Goal: Transaction & Acquisition: Purchase product/service

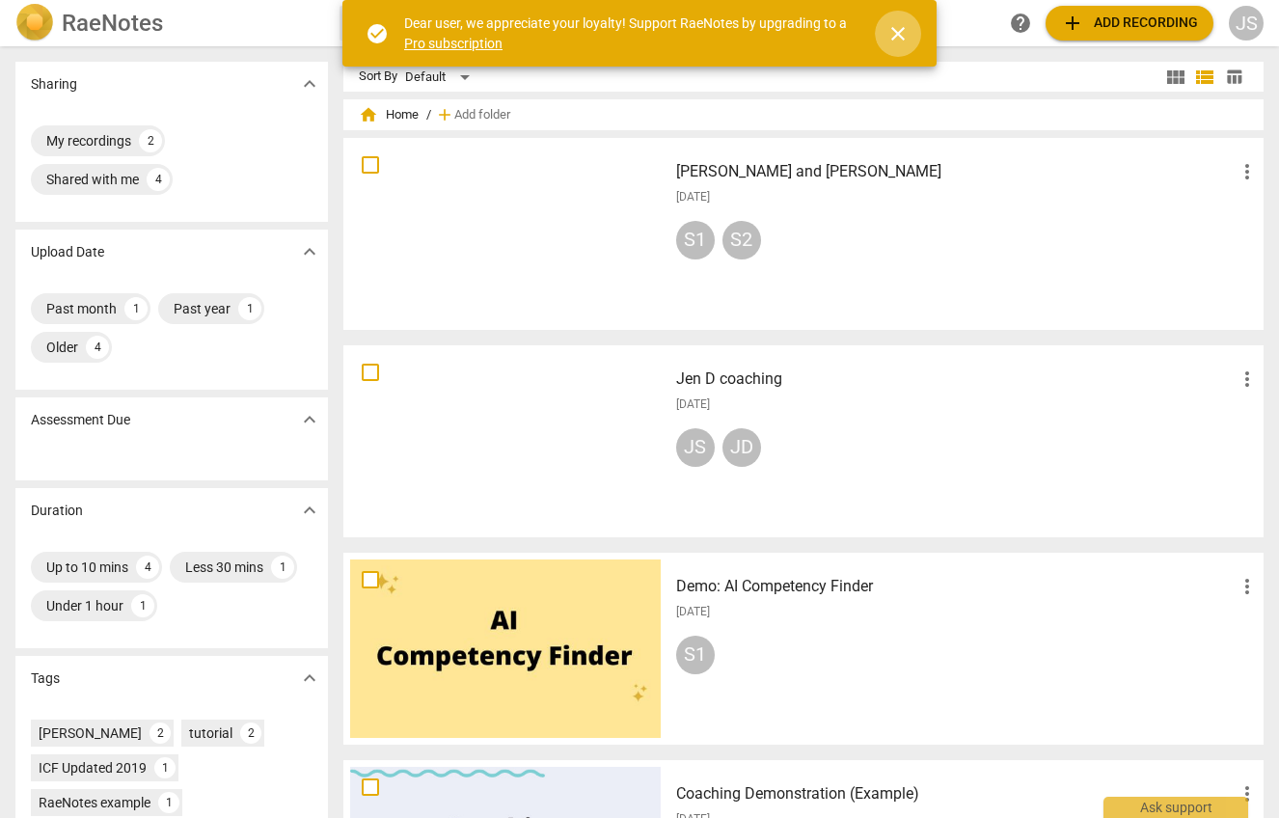
click at [895, 27] on span "close" at bounding box center [897, 33] width 23 height 23
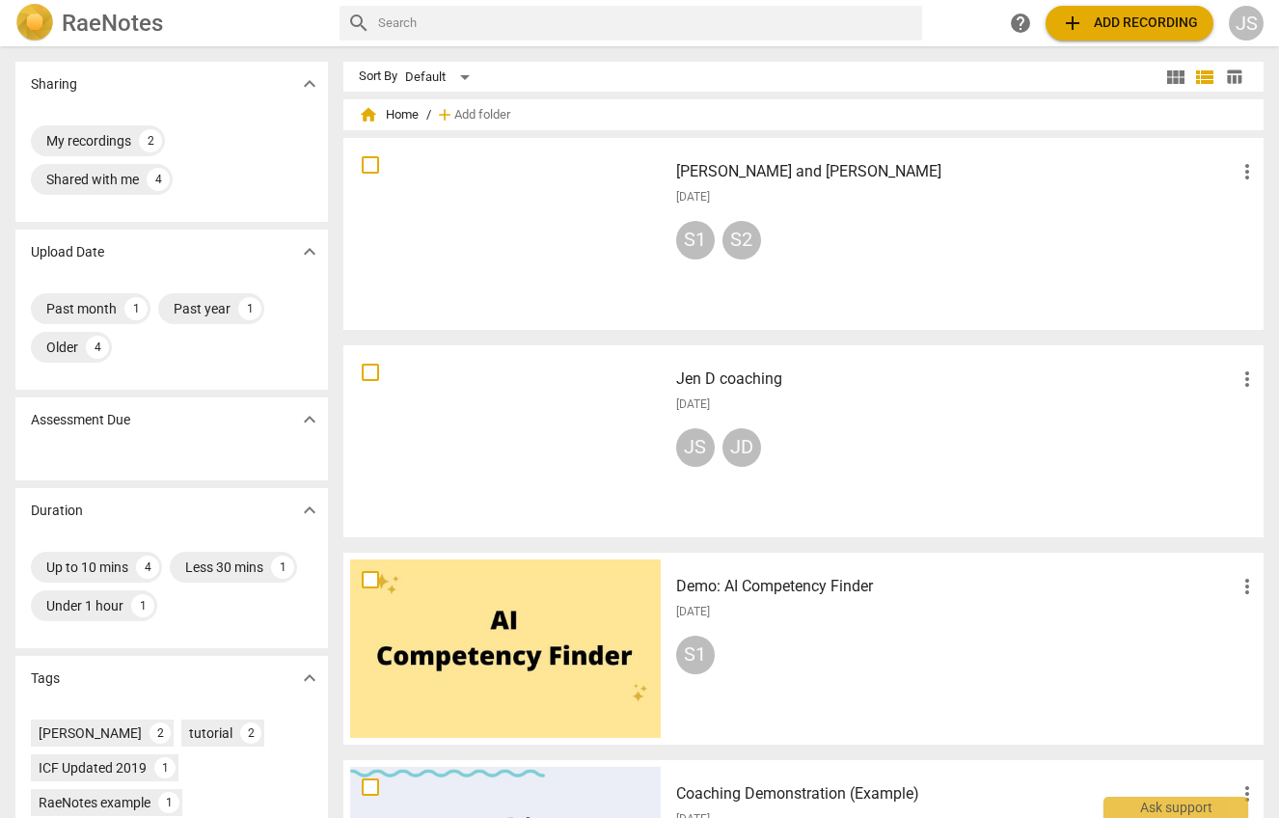
click at [512, 206] on div at bounding box center [505, 234] width 311 height 178
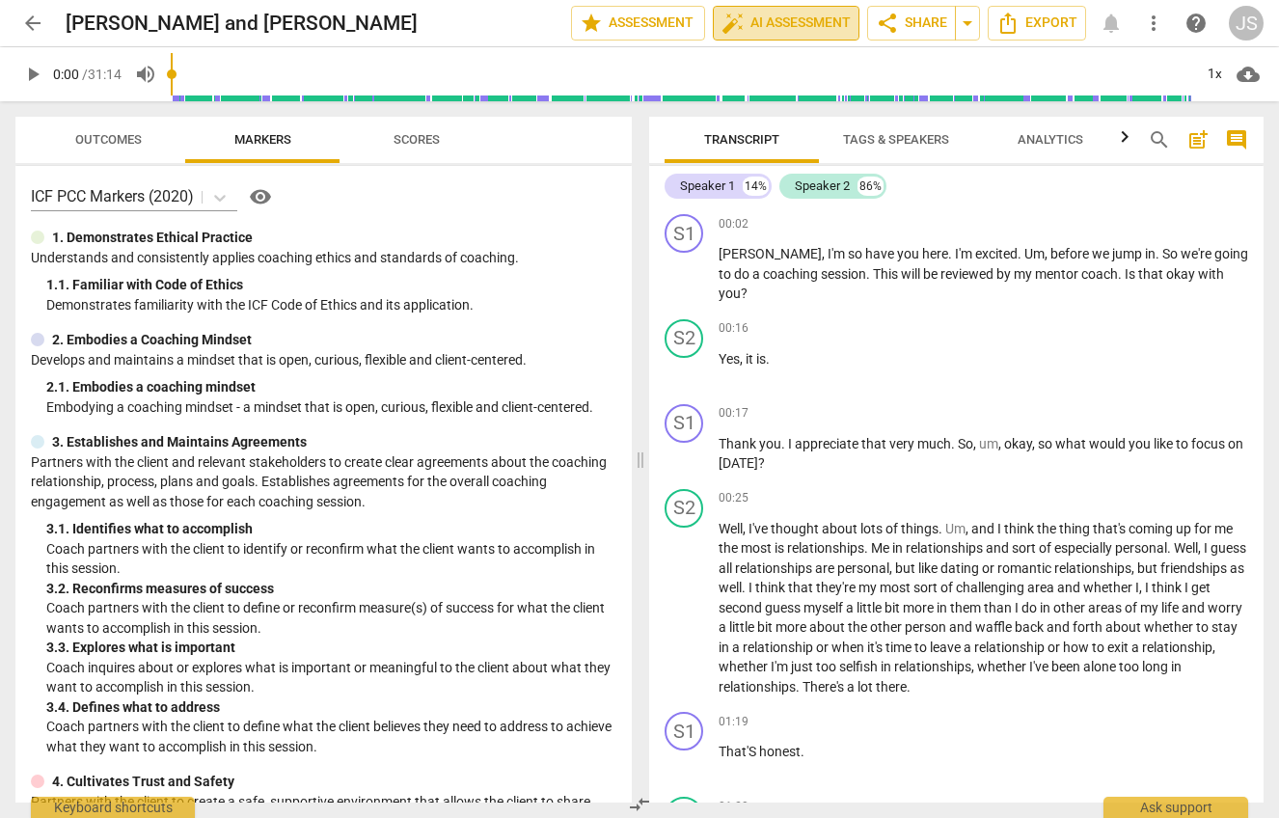
click at [796, 20] on span "auto_fix_high AI Assessment" at bounding box center [785, 23] width 129 height 23
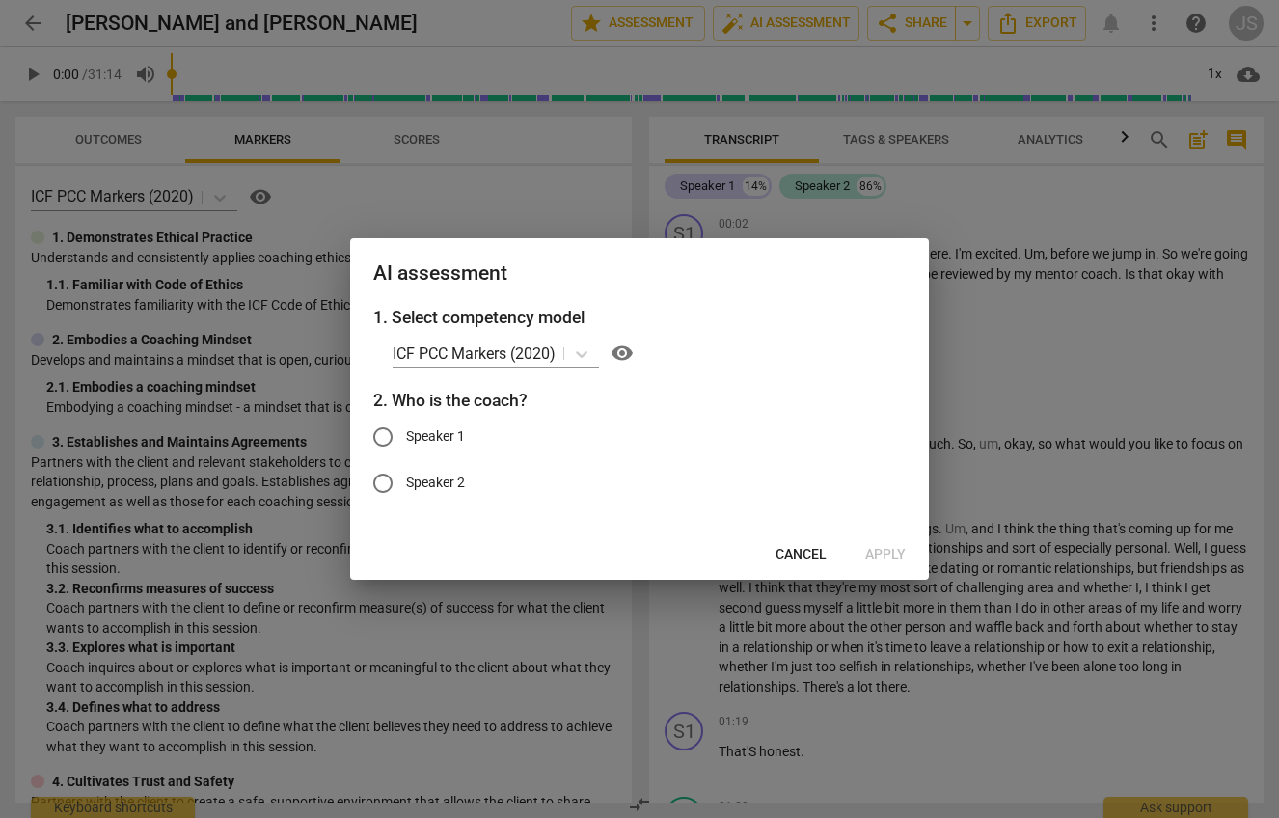
click at [798, 563] on span "Cancel" at bounding box center [800, 554] width 51 height 19
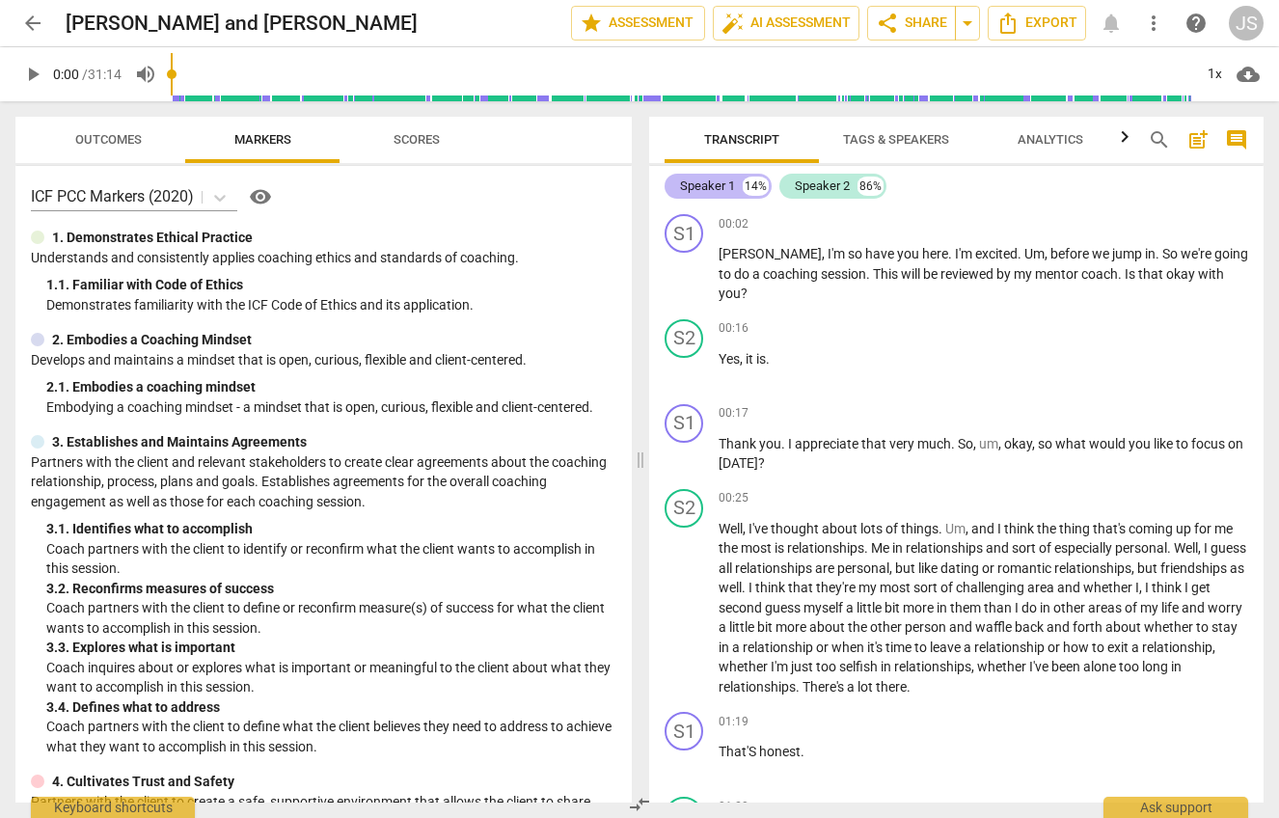
click at [689, 184] on div "Speaker 1" at bounding box center [707, 186] width 55 height 19
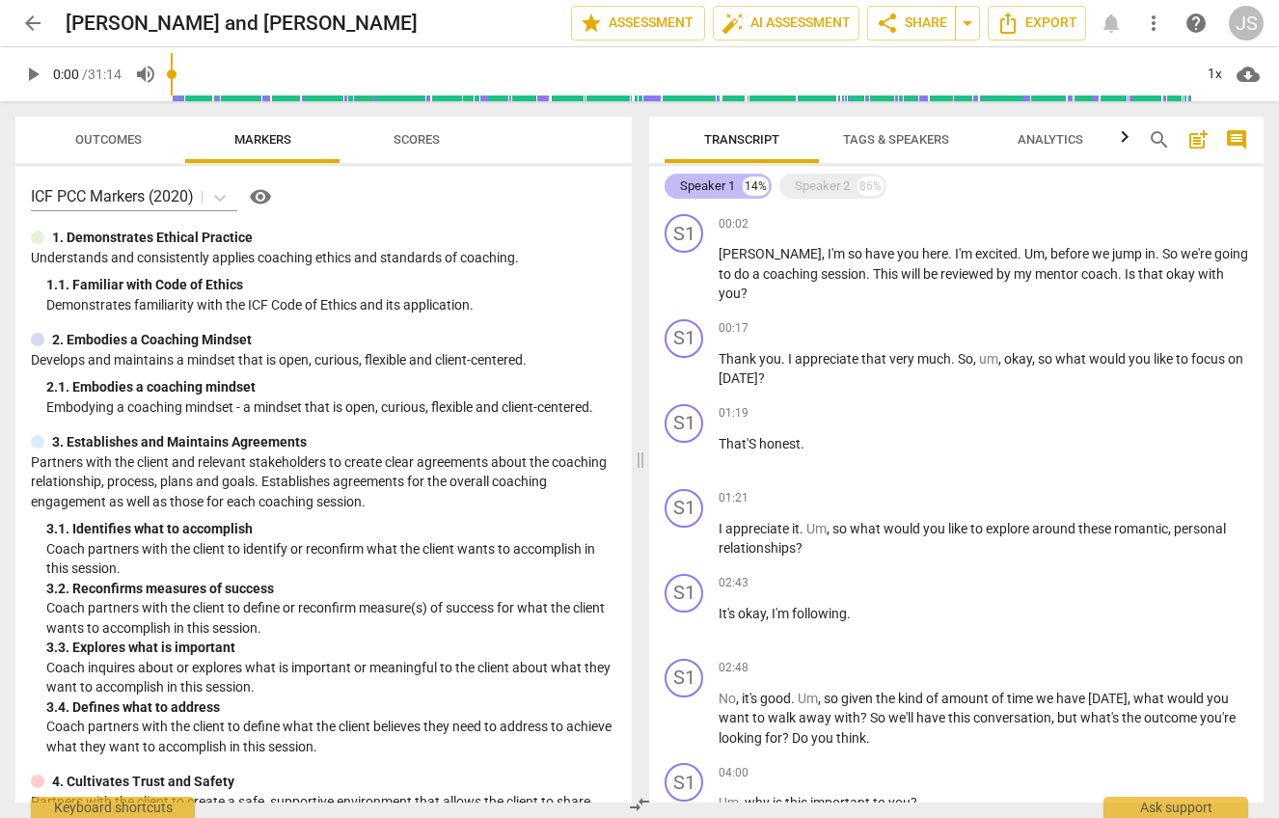
click at [717, 182] on div "Speaker 1" at bounding box center [707, 186] width 55 height 19
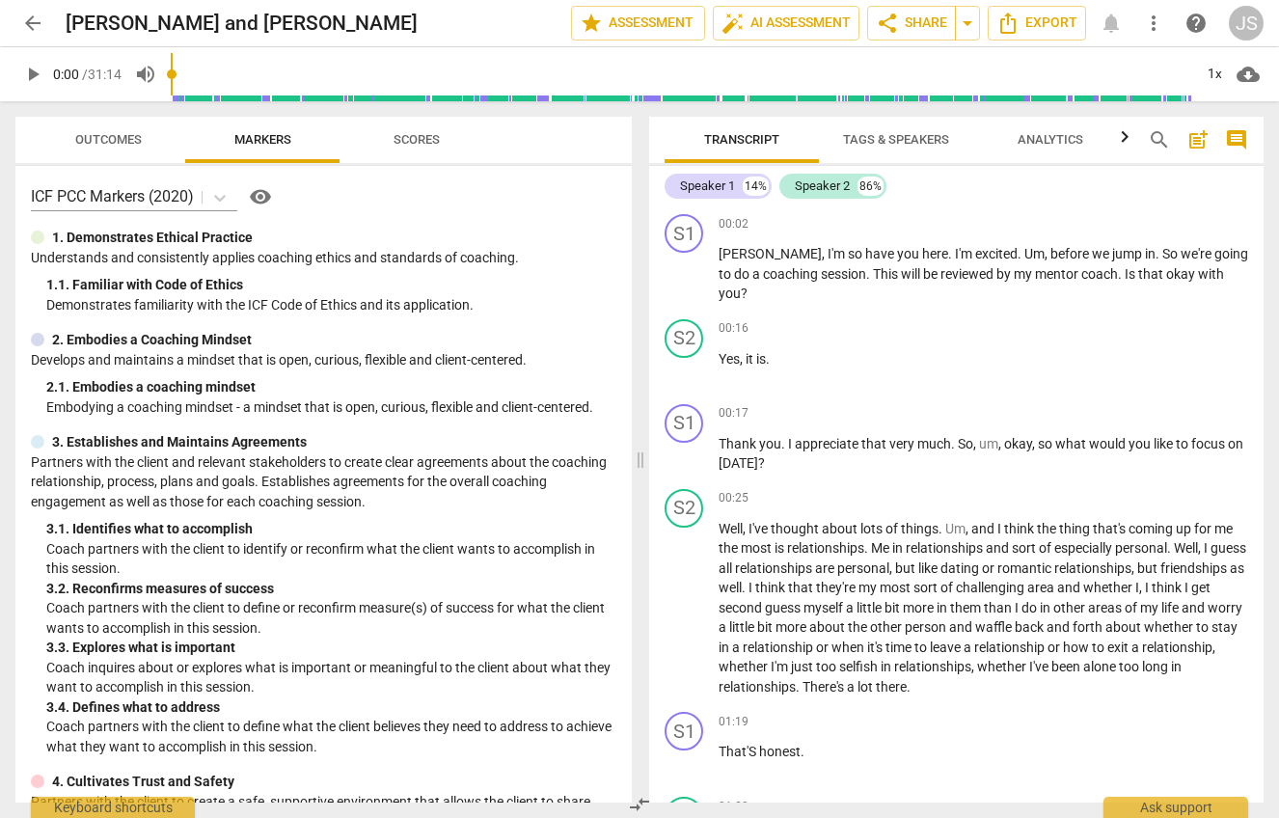
click at [857, 142] on span "Tags & Speakers" at bounding box center [896, 139] width 106 height 14
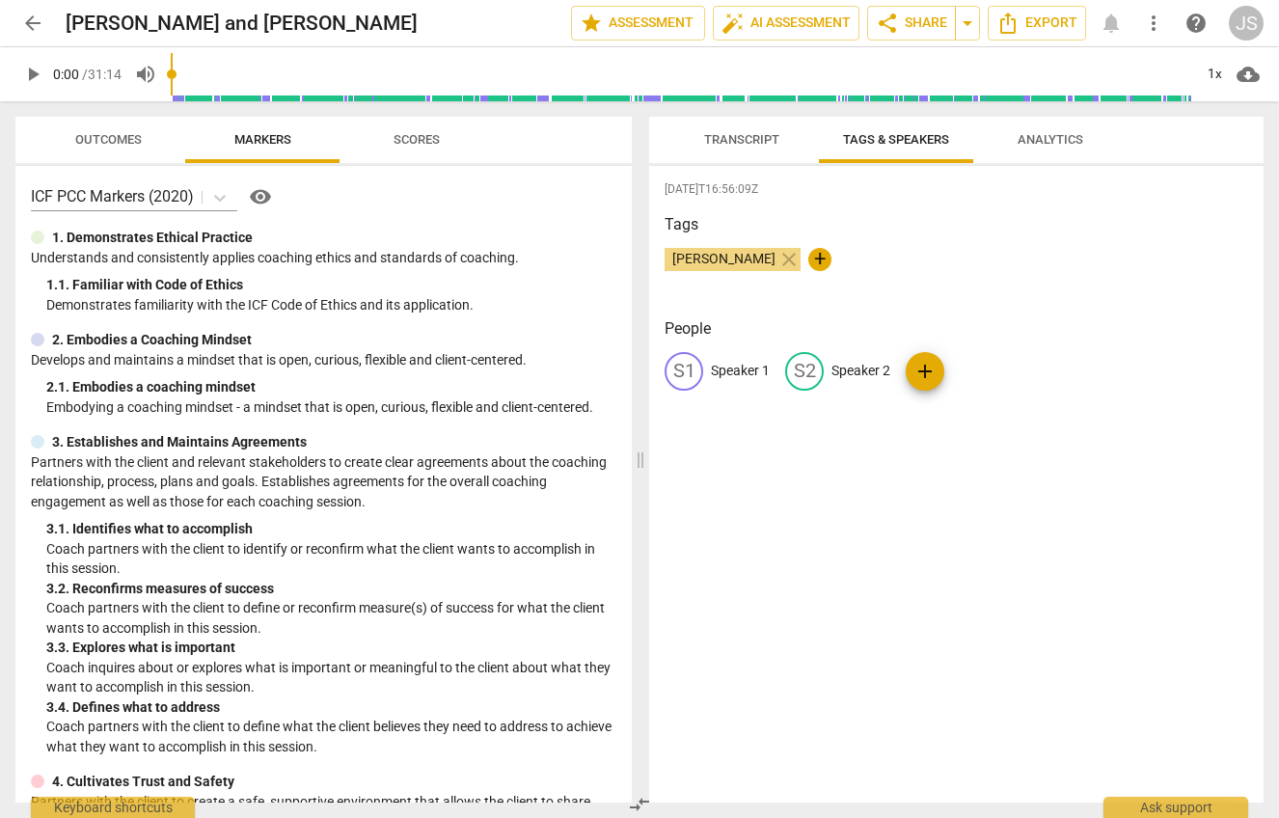
click at [754, 369] on p "Speaker 1" at bounding box center [740, 371] width 59 height 20
click at [815, 367] on input "Speaker 1" at bounding box center [788, 371] width 154 height 31
type input "S"
type input "Jen"
click at [971, 361] on p "Speaker 2" at bounding box center [986, 371] width 59 height 20
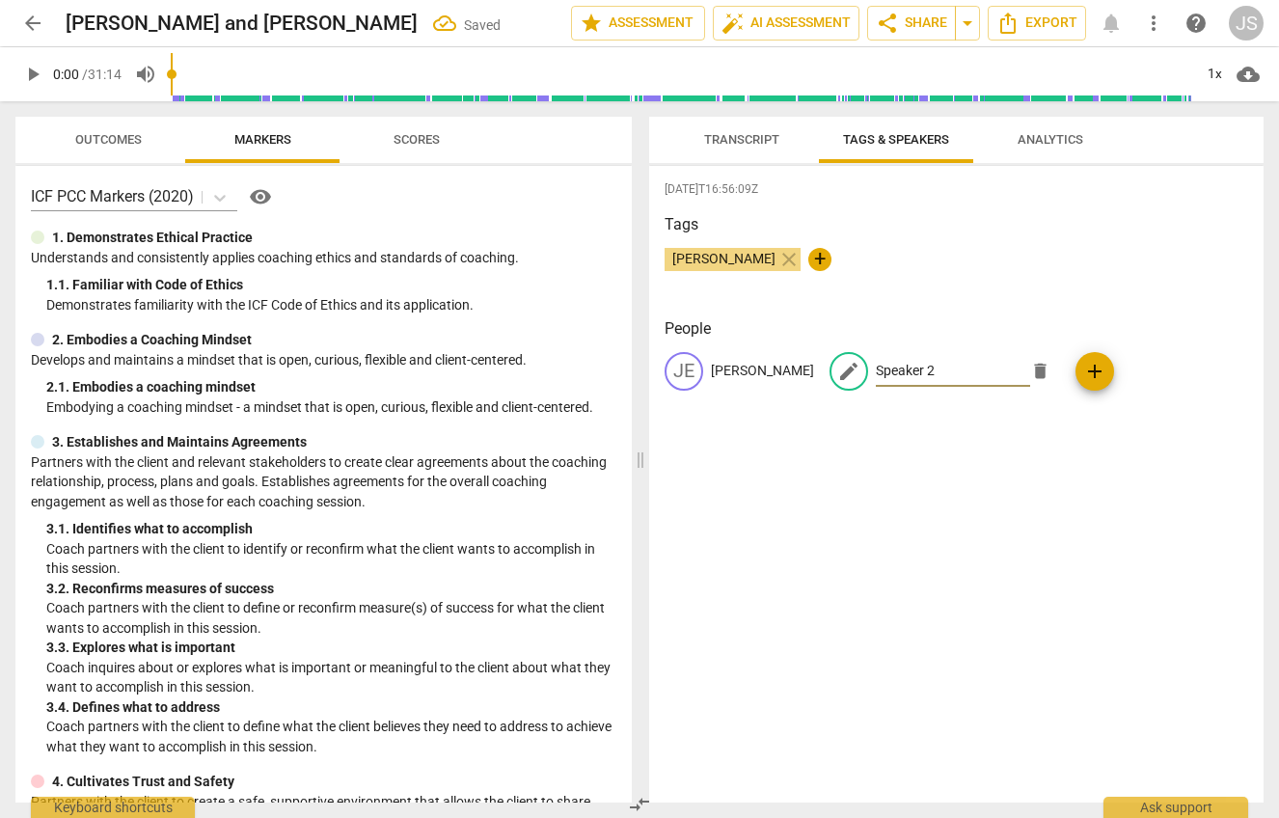
click at [900, 365] on input "Speaker 2" at bounding box center [953, 371] width 154 height 31
type input "S"
type input "Sara"
click at [927, 477] on div "2025-09-17T16:56:09Z Tags Jennifer Sherwood close + People JE Jen edit Sara del…" at bounding box center [956, 484] width 614 height 637
click at [750, 137] on span "Transcript" at bounding box center [741, 139] width 75 height 14
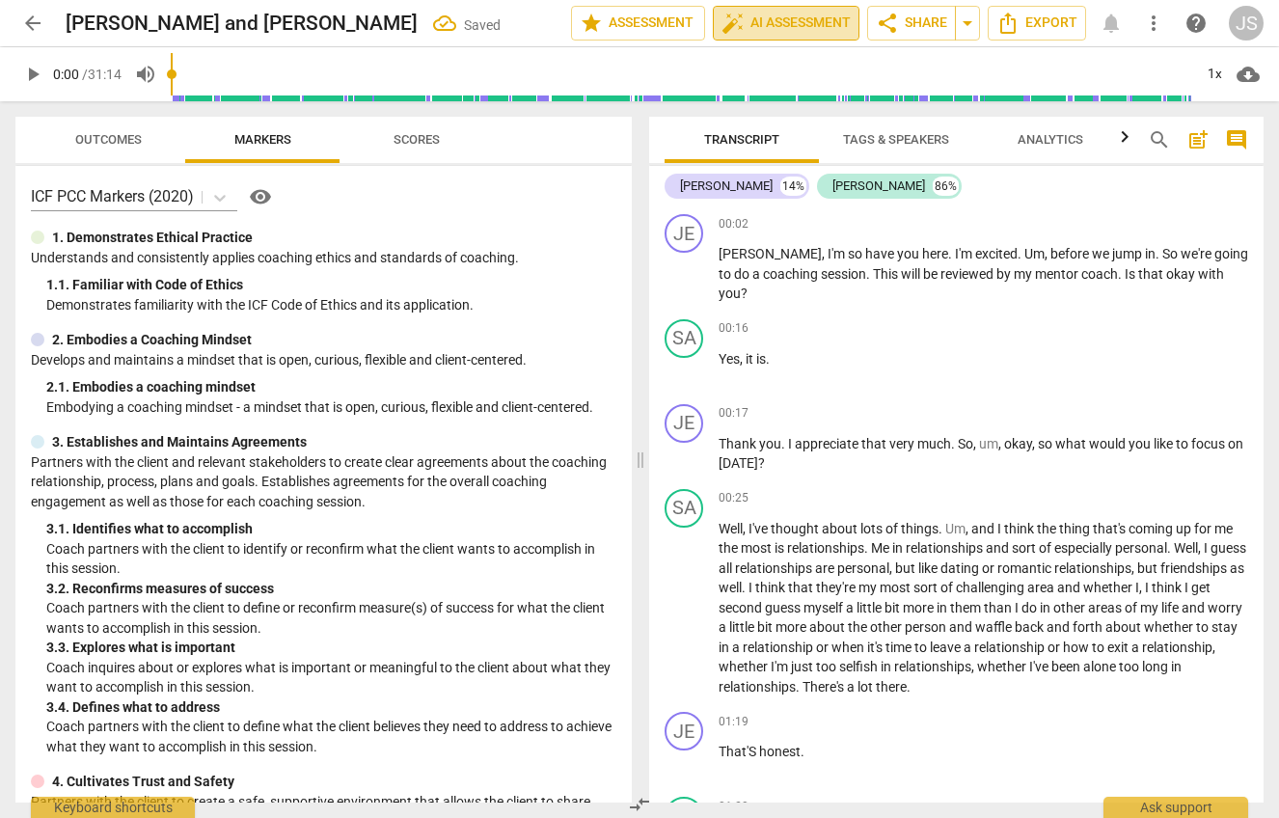
click at [780, 29] on span "auto_fix_high AI Assessment" at bounding box center [785, 23] width 129 height 23
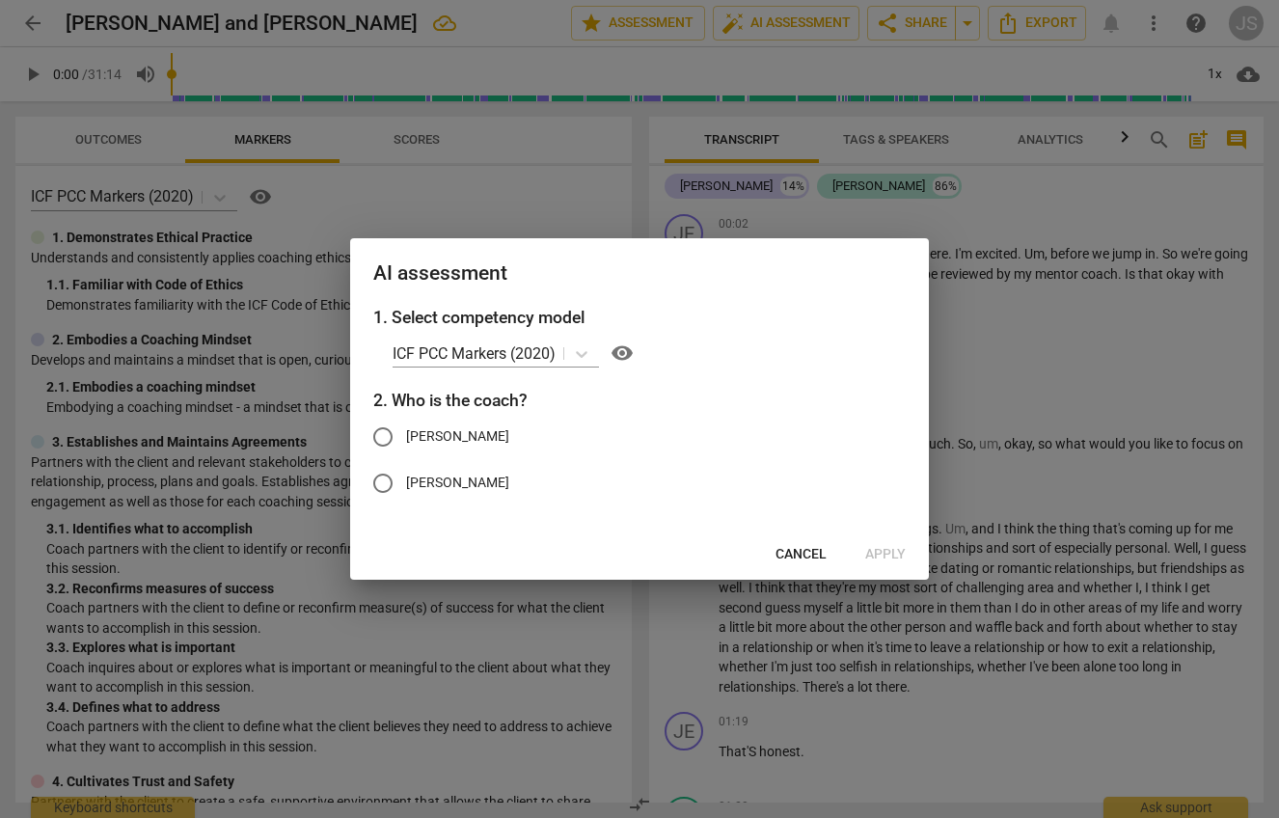
click at [376, 433] on input "Jen" at bounding box center [383, 437] width 46 height 46
radio input "true"
click at [883, 554] on span "Apply" at bounding box center [885, 554] width 41 height 19
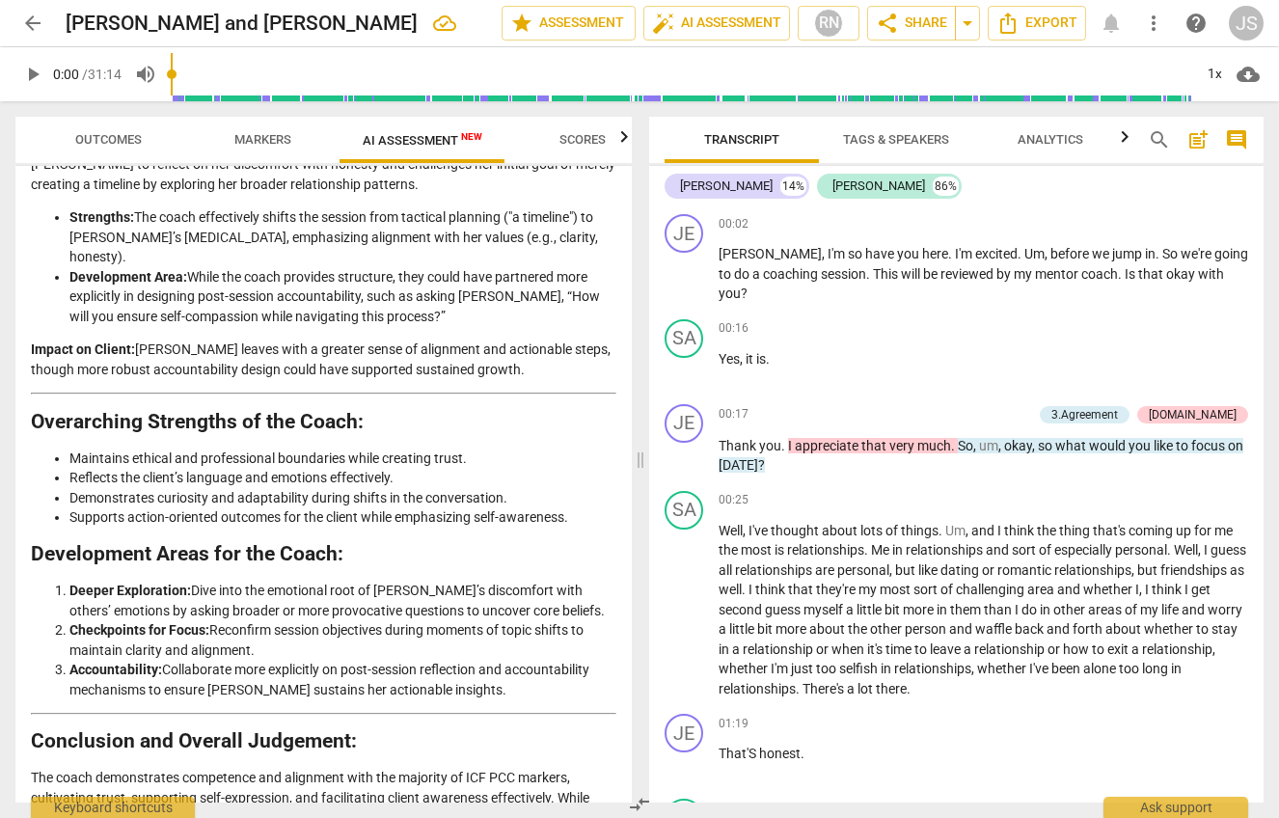
scroll to position [3022, 0]
click at [34, 28] on span "arrow_back" at bounding box center [32, 23] width 23 height 23
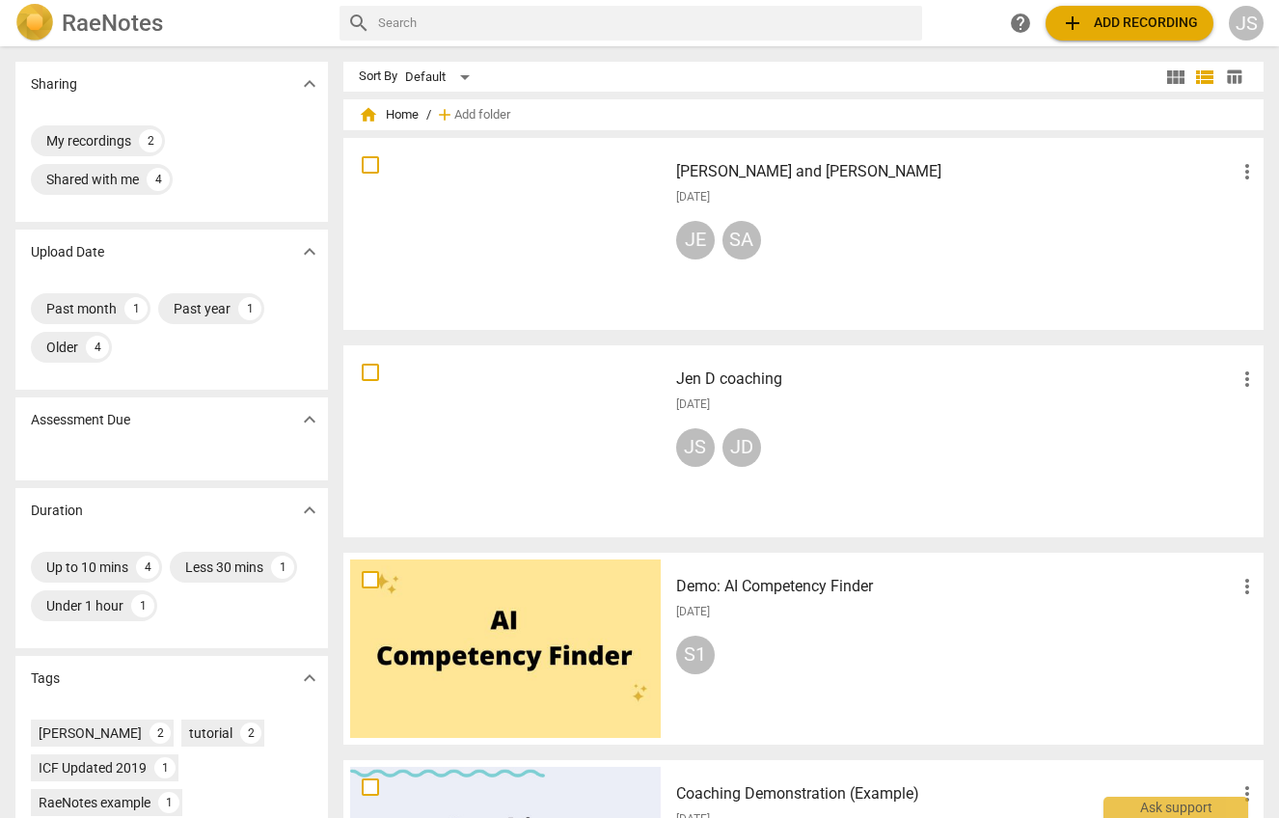
click at [1139, 33] on span "add Add recording" at bounding box center [1129, 23] width 137 height 23
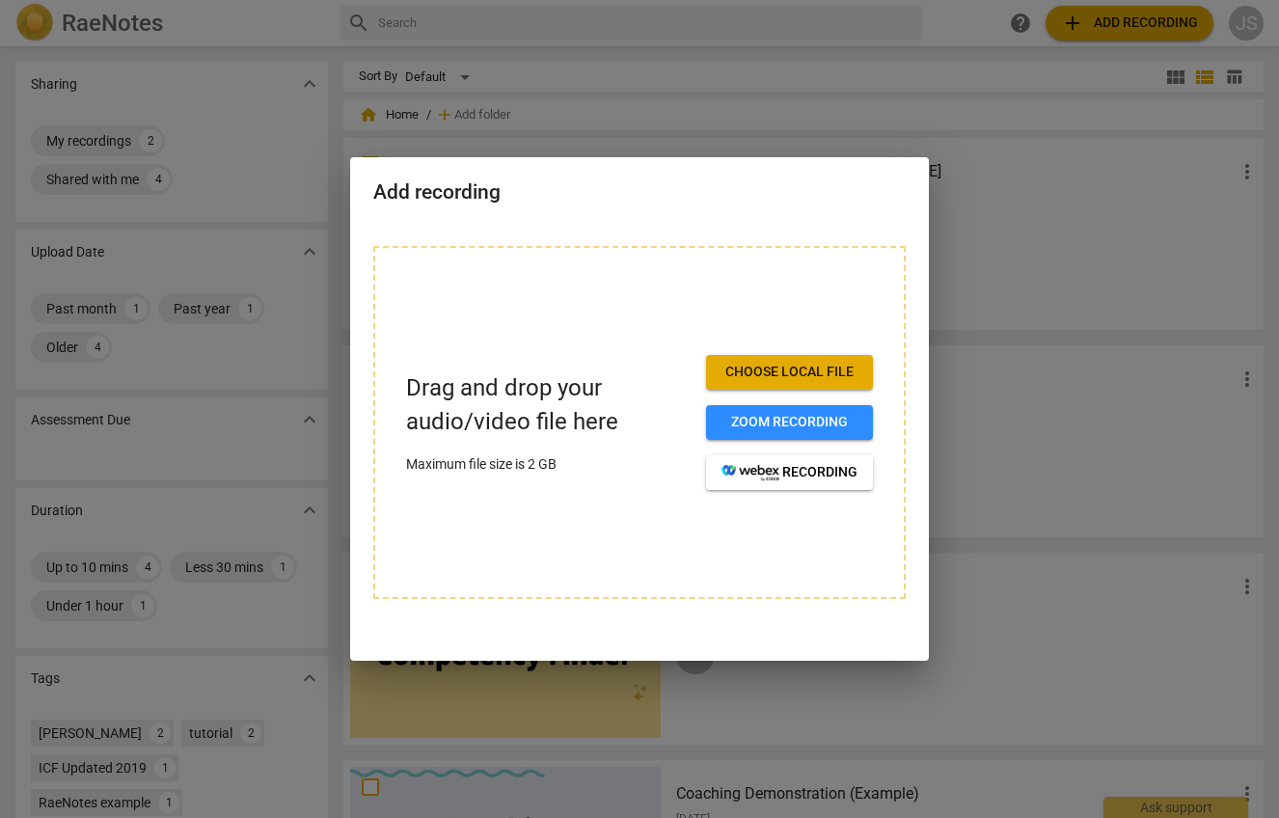
click at [814, 371] on span "Choose local file" at bounding box center [789, 372] width 136 height 19
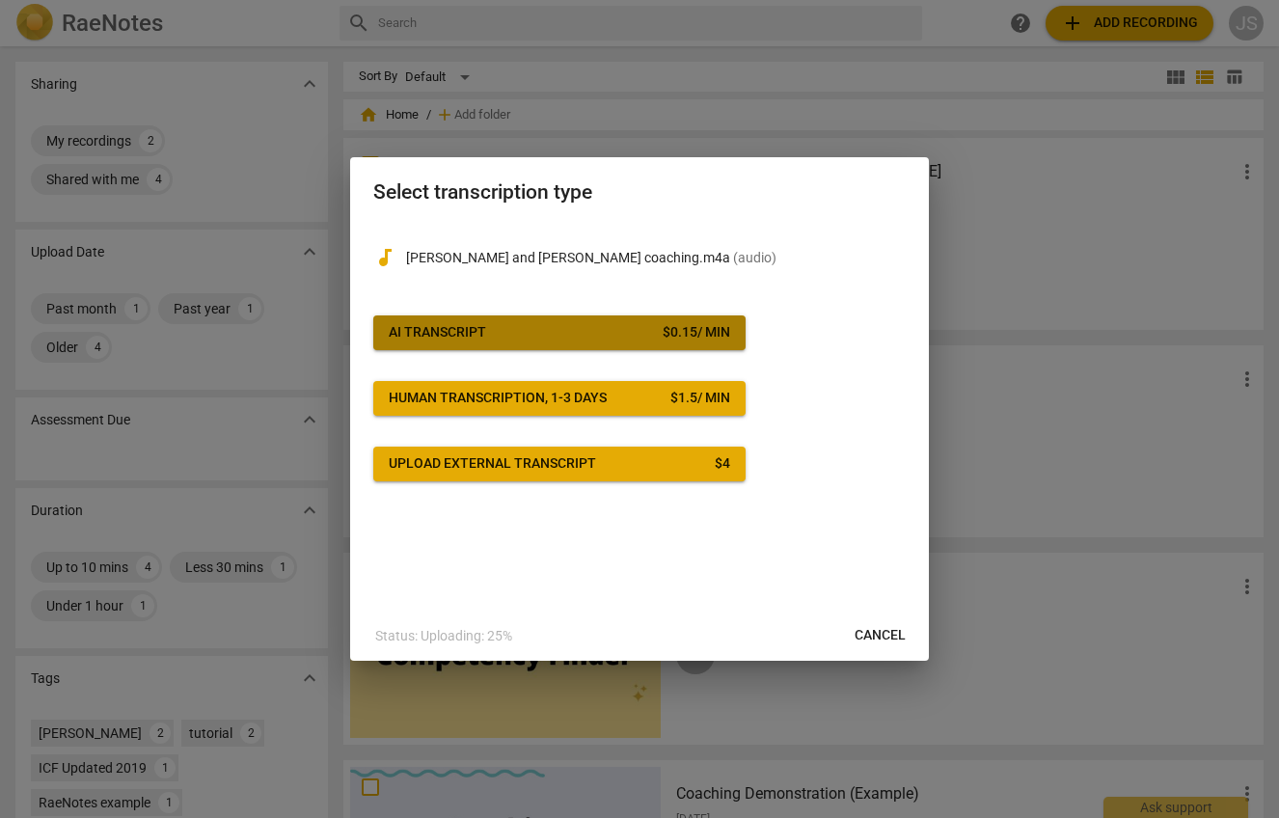
click at [676, 336] on div "$ 0.15 / min" at bounding box center [697, 332] width 68 height 19
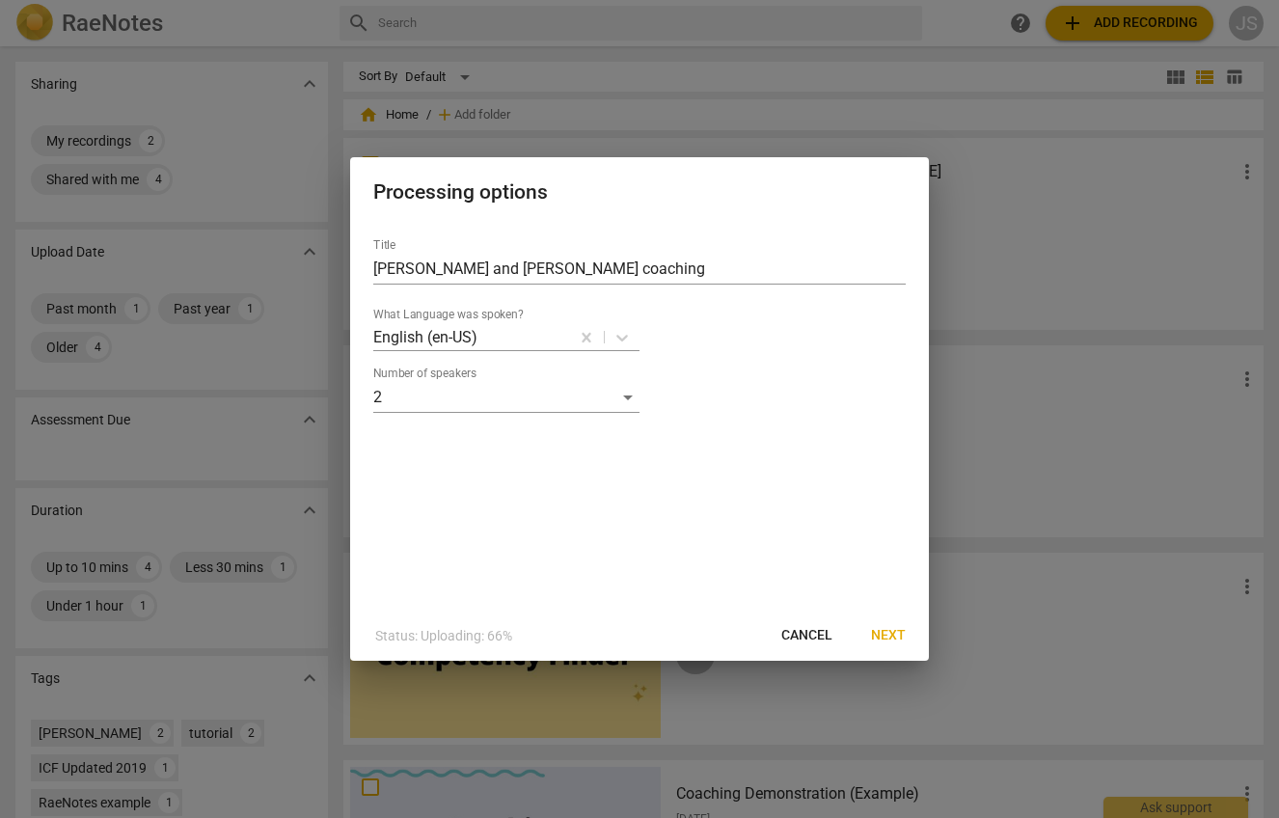
click at [888, 638] on span "Next" at bounding box center [888, 635] width 35 height 19
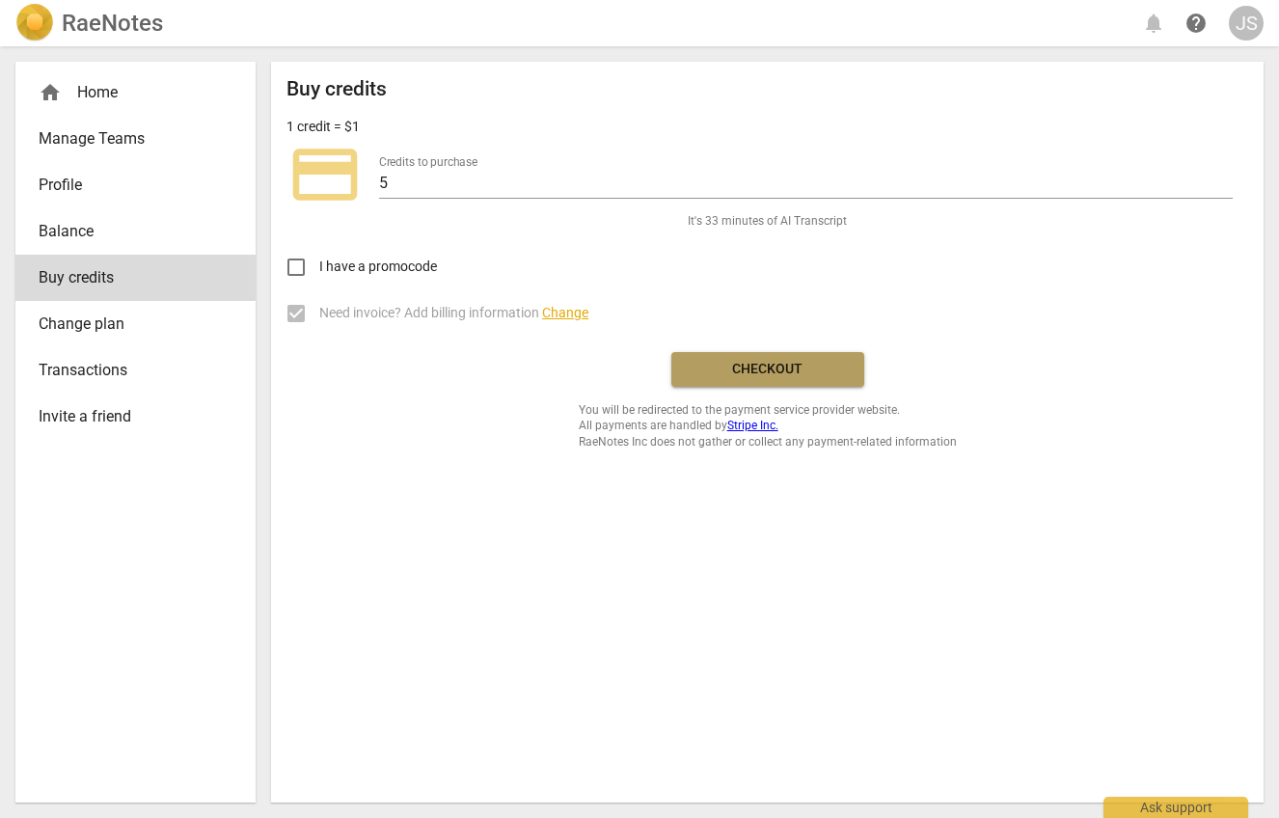
click at [753, 372] on span "Checkout" at bounding box center [768, 369] width 162 height 19
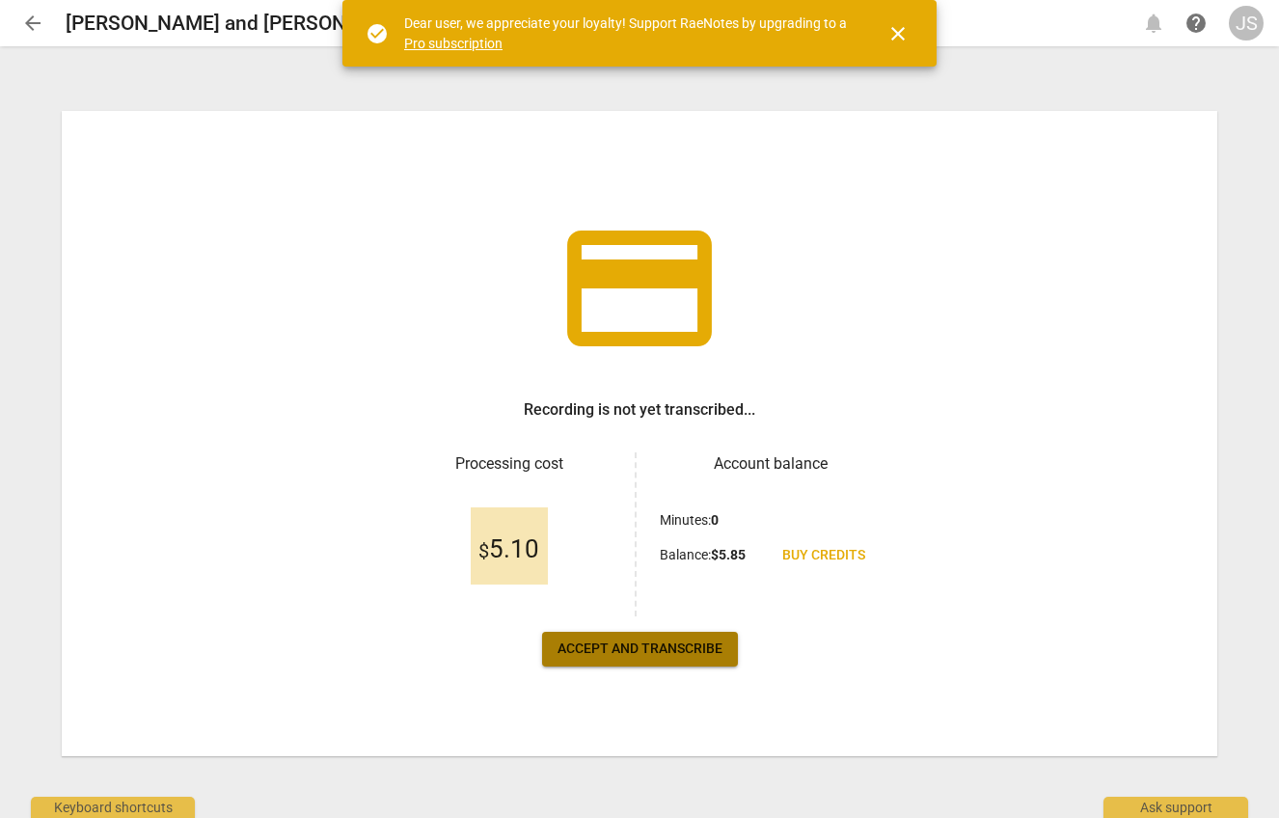
click at [607, 645] on span "Accept and transcribe" at bounding box center [639, 648] width 165 height 19
